Goal: Transaction & Acquisition: Purchase product/service

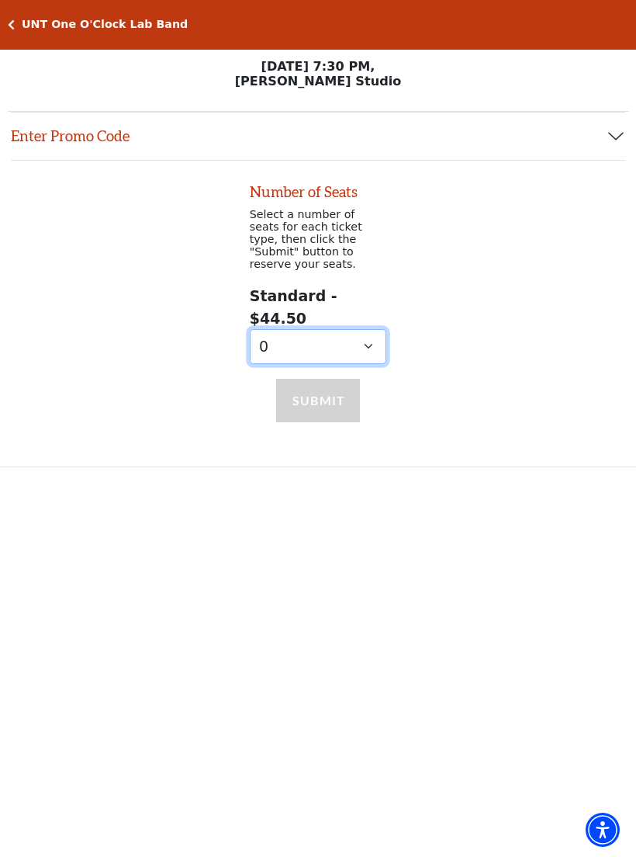
click at [362, 329] on select "0" at bounding box center [318, 346] width 137 height 35
click at [369, 333] on select "0" at bounding box center [318, 346] width 137 height 35
click at [286, 329] on select "0" at bounding box center [318, 346] width 137 height 35
click at [601, 137] on button "Enter Promo Code" at bounding box center [318, 137] width 615 height 48
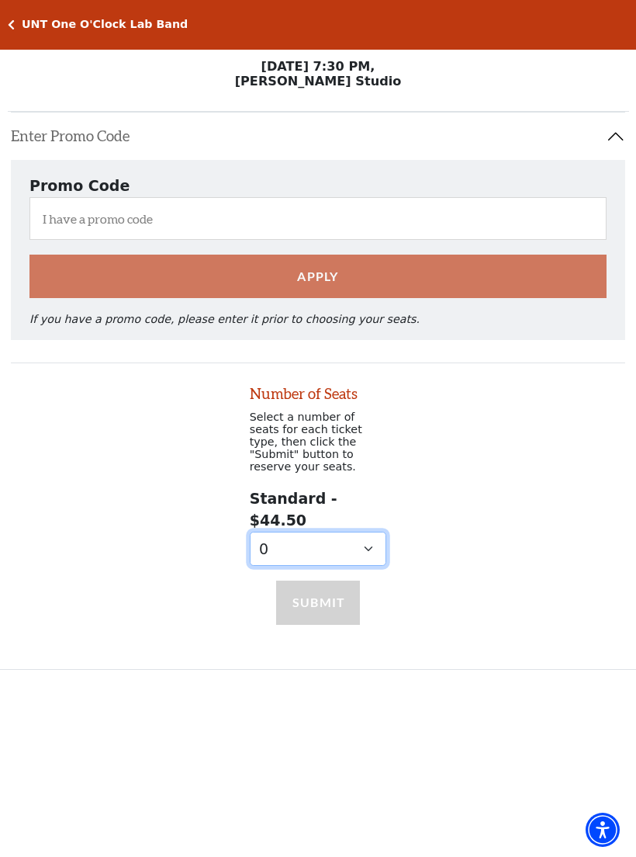
click at [279, 532] on select "0" at bounding box center [318, 549] width 137 height 35
click at [55, 19] on h5 "UNT One O'Clock Lab Band" at bounding box center [105, 24] width 166 height 13
click at [26, 29] on h5 "UNT One O'Clock Lab Band" at bounding box center [105, 24] width 166 height 13
click at [13, 23] on icon "Click here to go back to filters" at bounding box center [11, 24] width 7 height 11
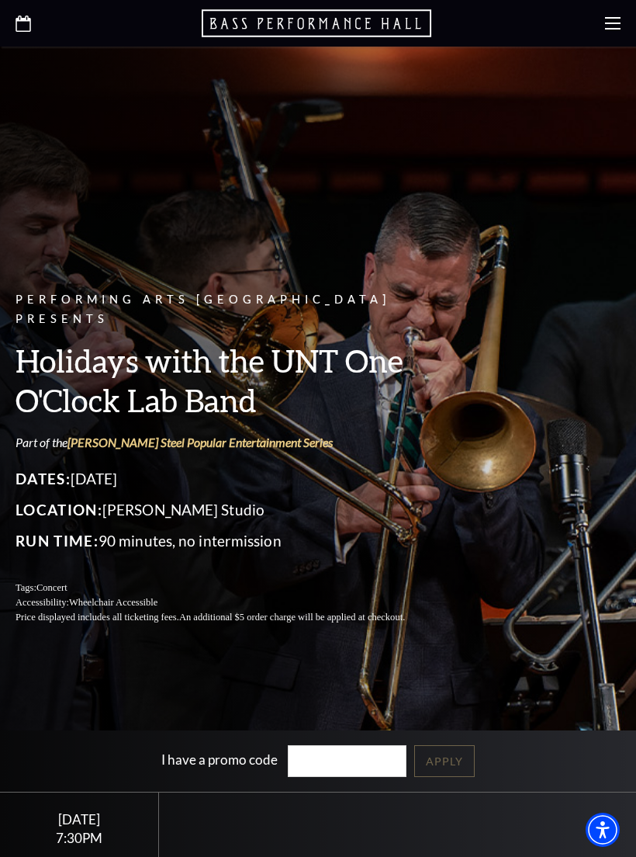
scroll to position [6, 0]
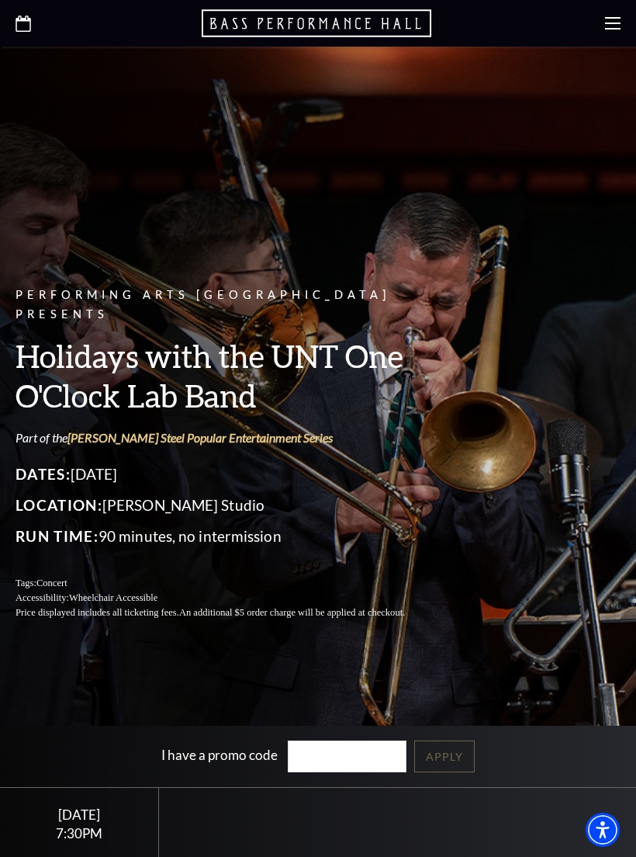
click at [636, 19] on div at bounding box center [318, 23] width 636 height 47
